Goal: Information Seeking & Learning: Learn about a topic

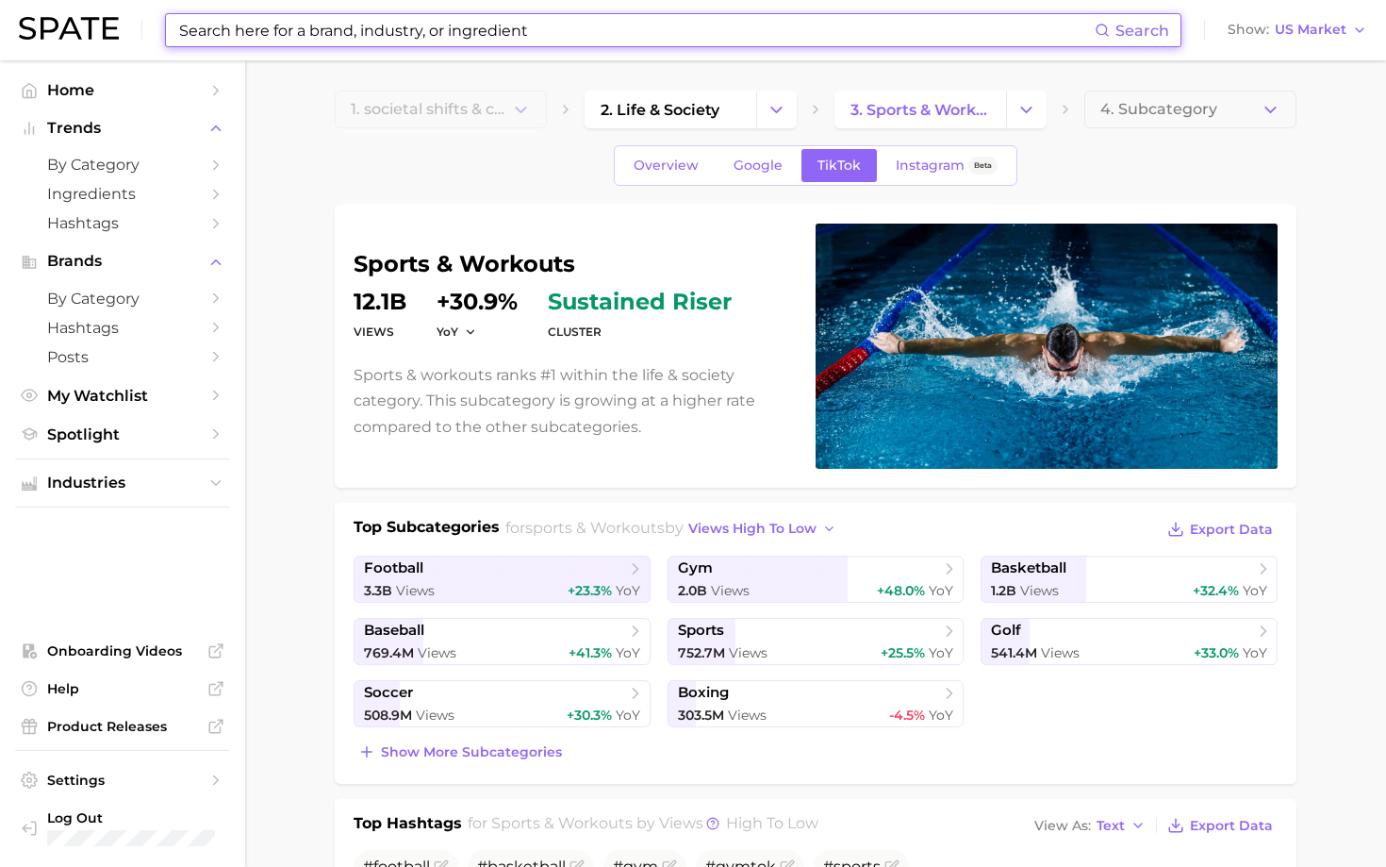
click at [356, 30] on input at bounding box center [635, 30] width 917 height 32
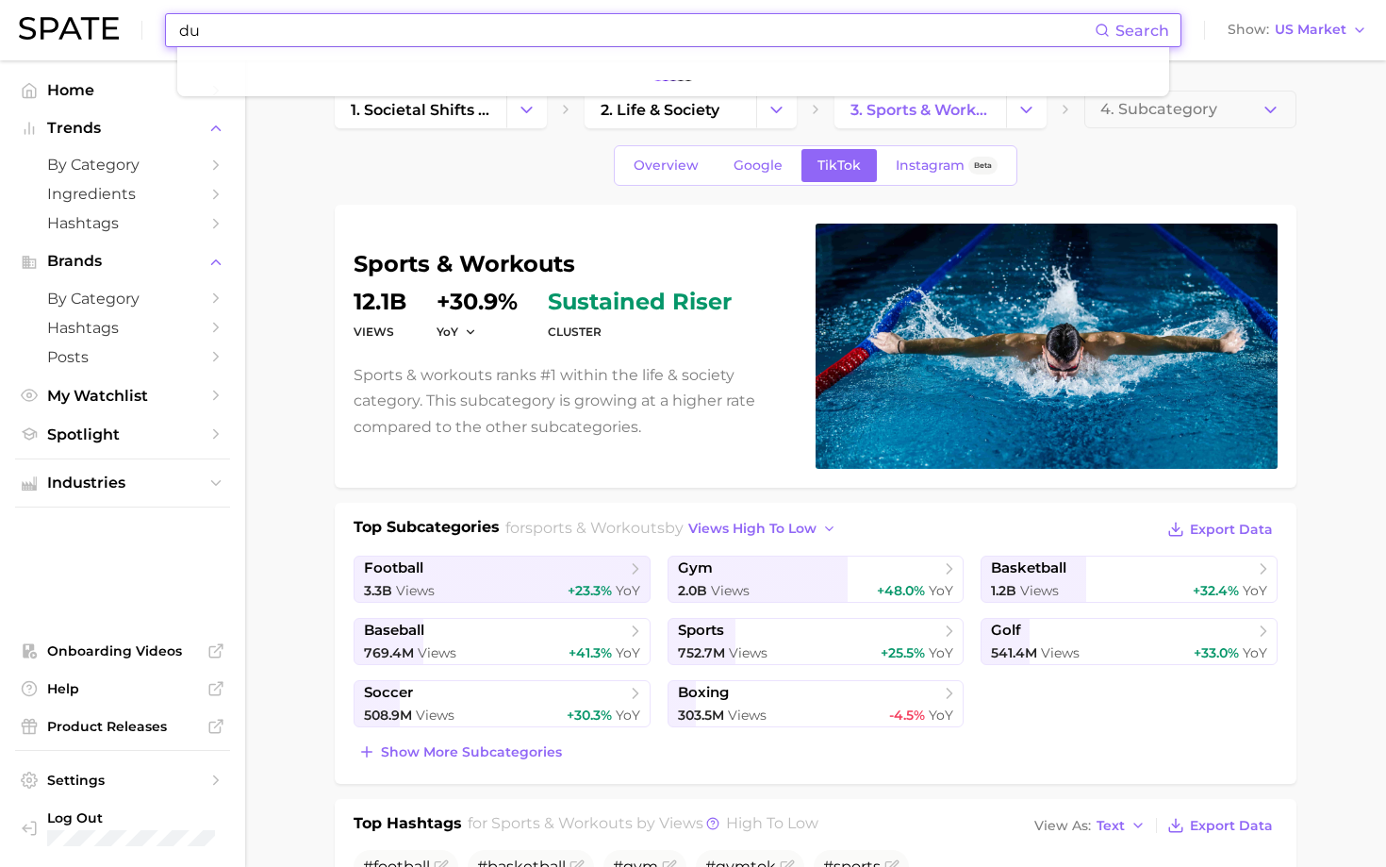
type input "d"
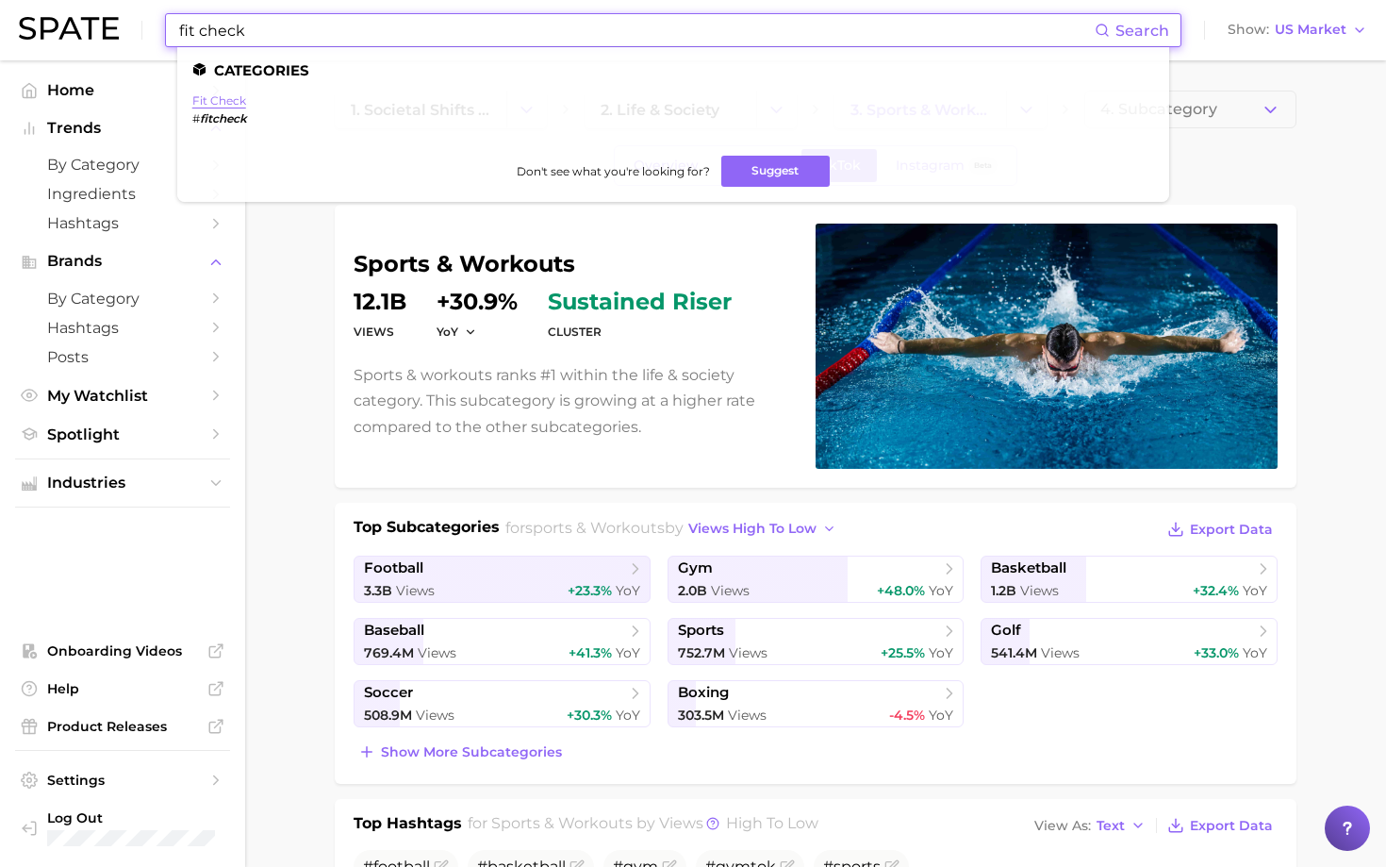
type input "fit check"
click at [235, 102] on link "fit check" at bounding box center [219, 100] width 54 height 14
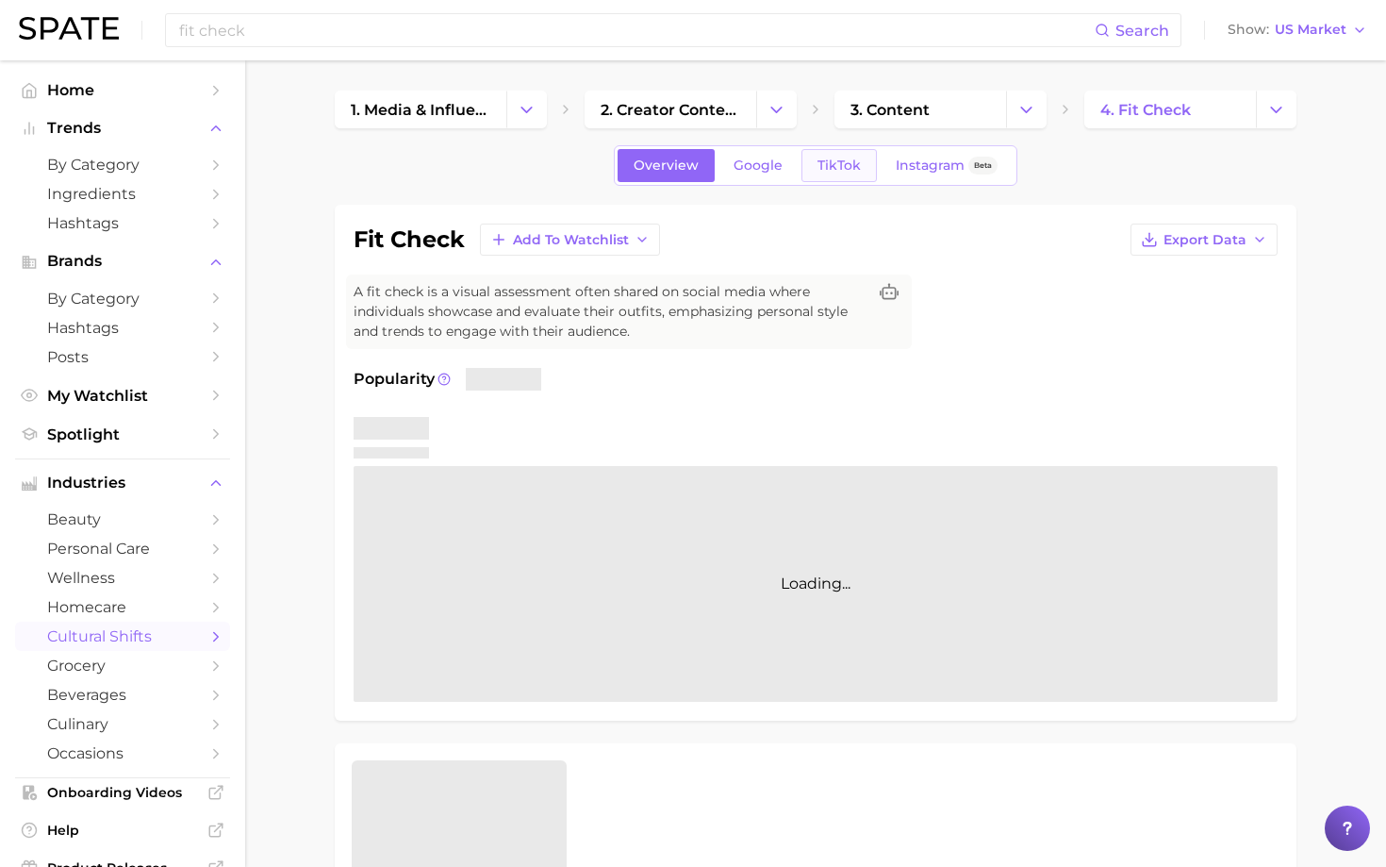
click at [836, 170] on span "TikTok" at bounding box center [839, 165] width 43 height 16
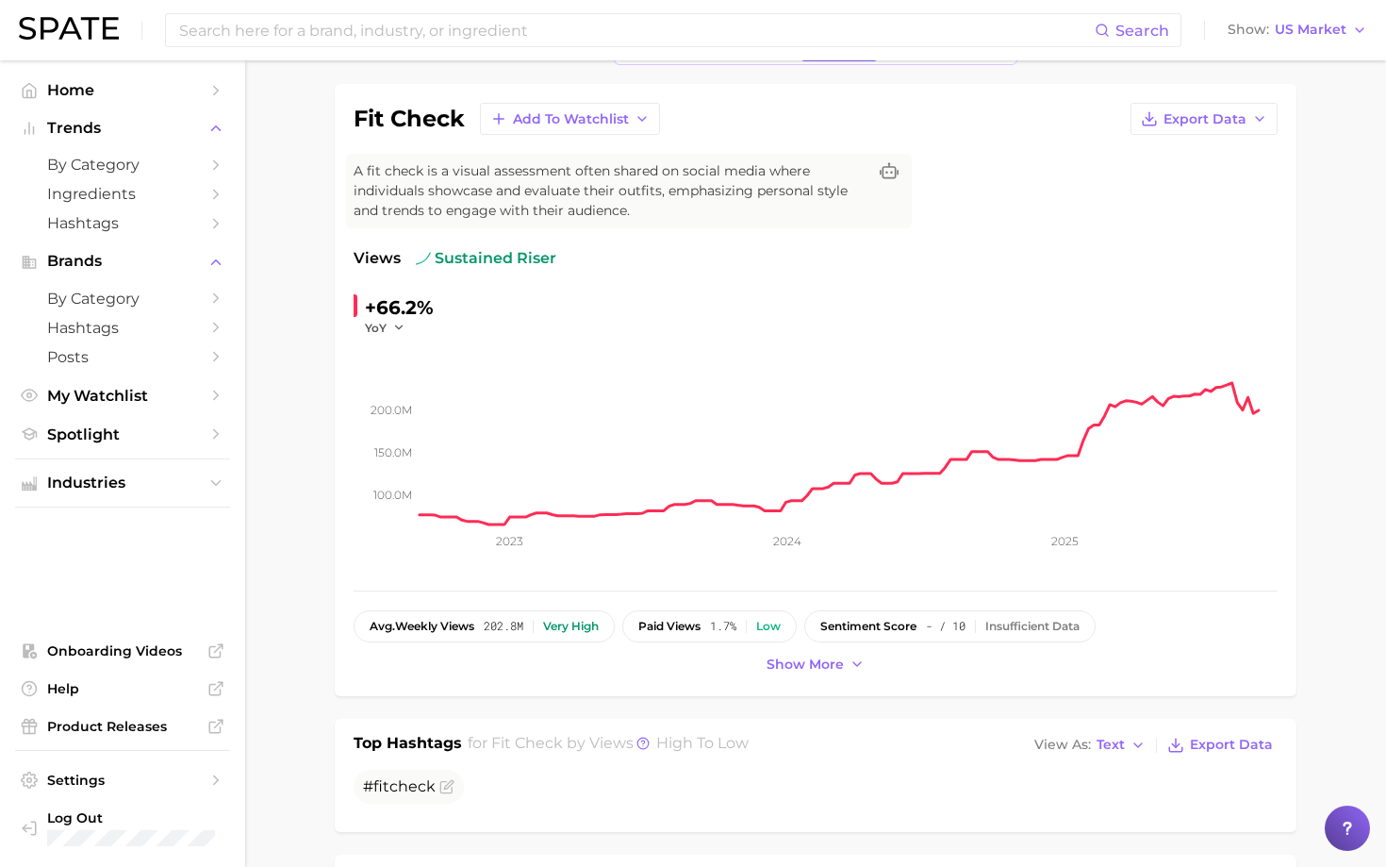
scroll to position [122, 0]
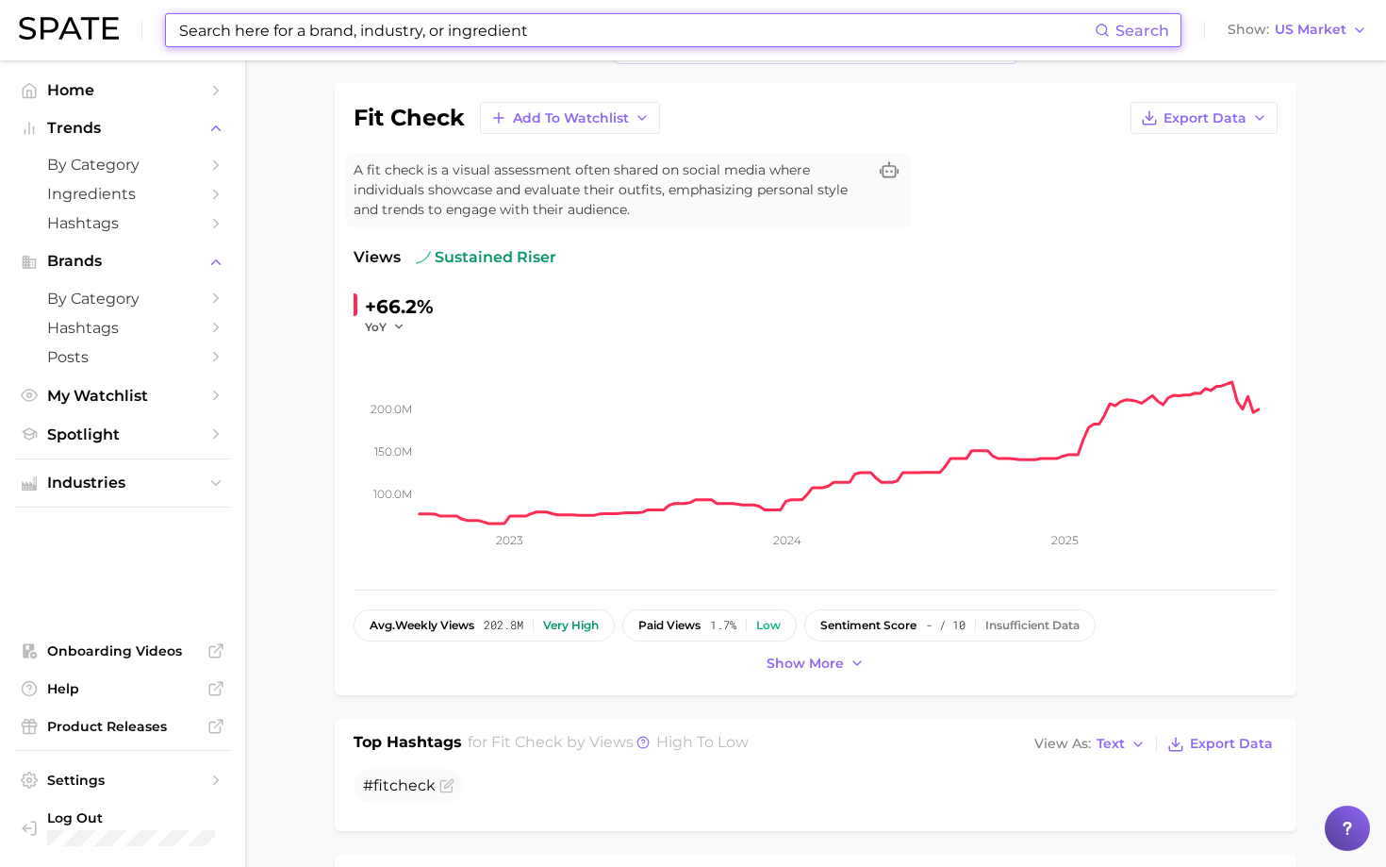
click at [411, 31] on input at bounding box center [635, 30] width 917 height 32
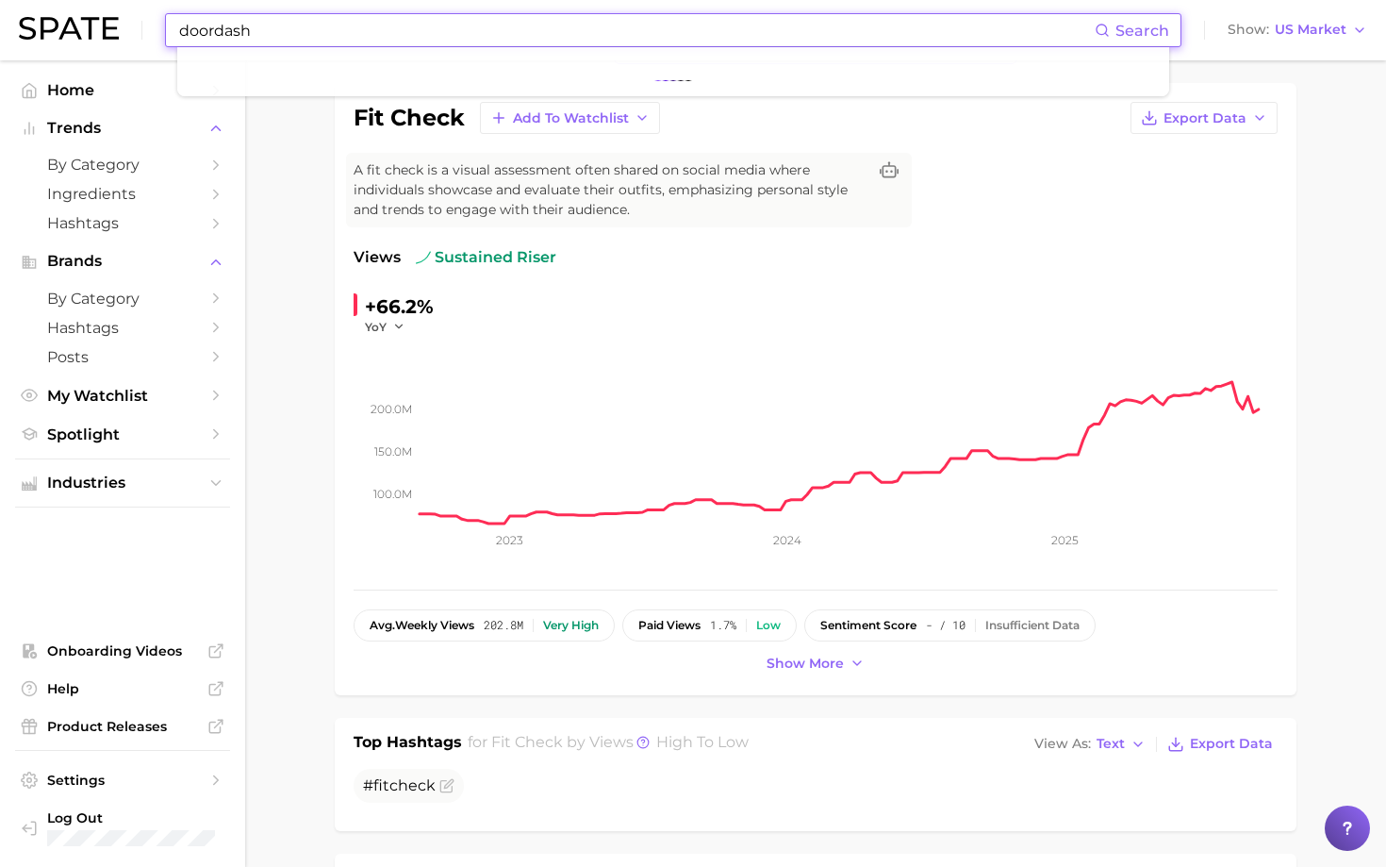
type input "doordash"
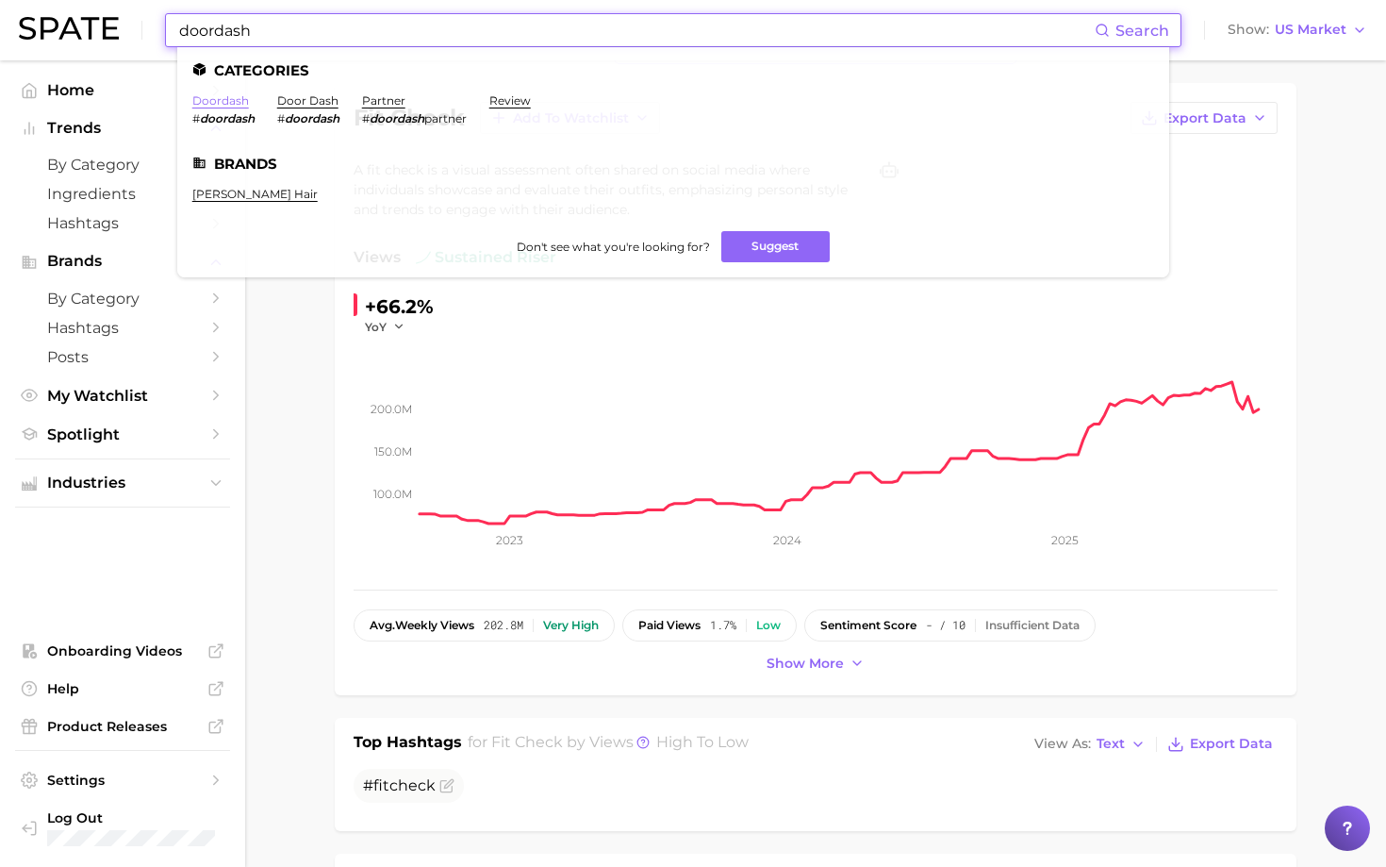
click at [236, 105] on link "doordash" at bounding box center [220, 100] width 57 height 14
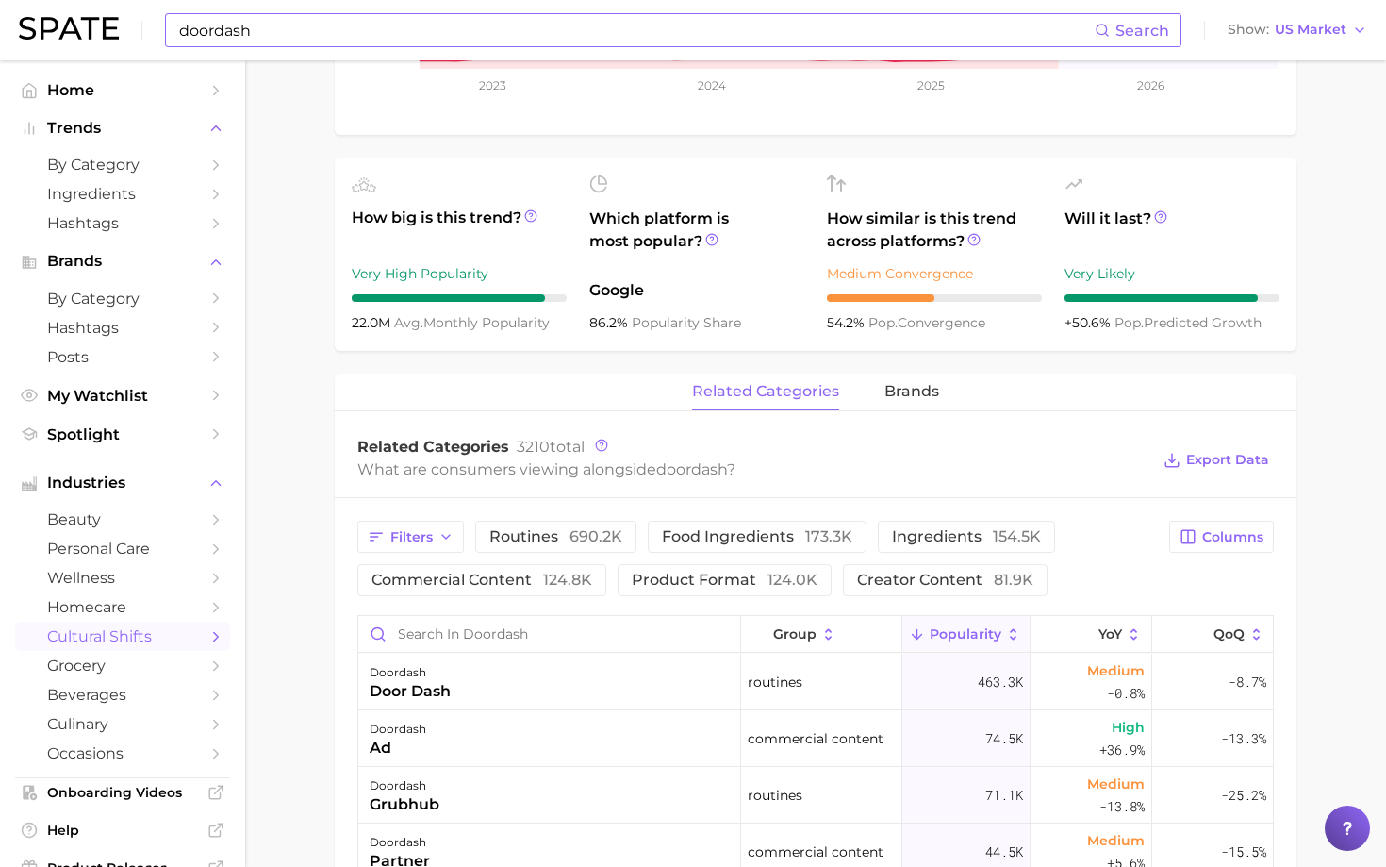
scroll to position [557, 0]
